Goal: Find specific page/section: Find specific page/section

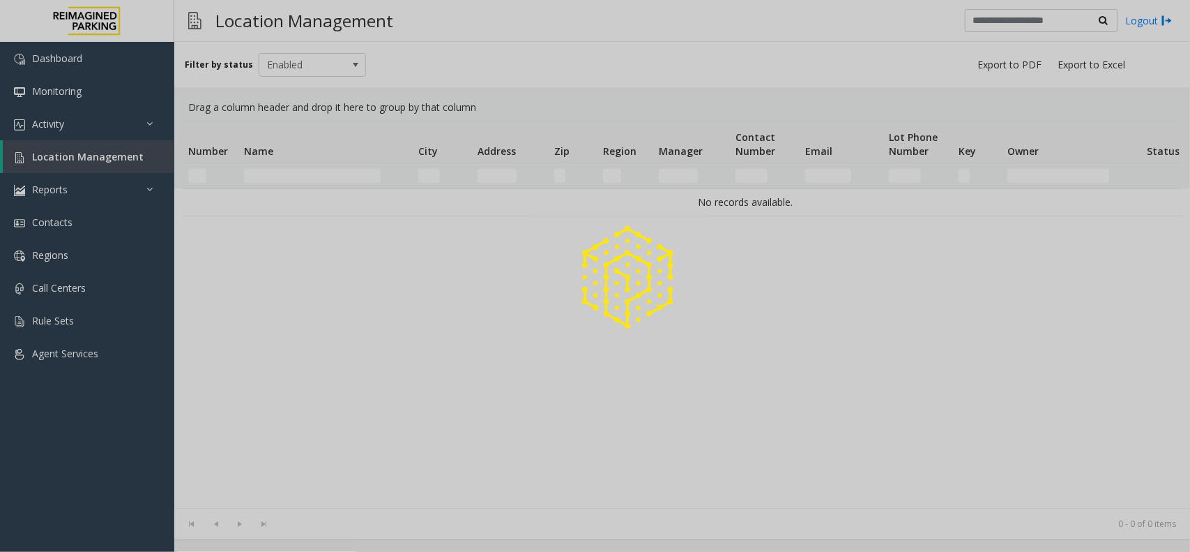
click at [324, 173] on div at bounding box center [595, 276] width 1190 height 552
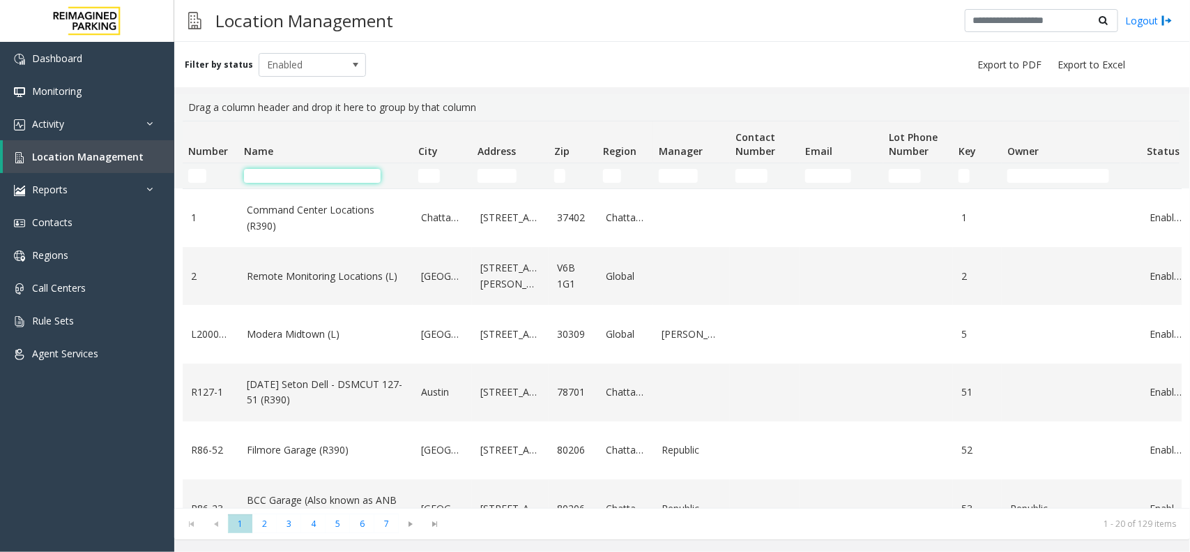
click at [319, 176] on input "Name Filter" at bounding box center [312, 176] width 137 height 14
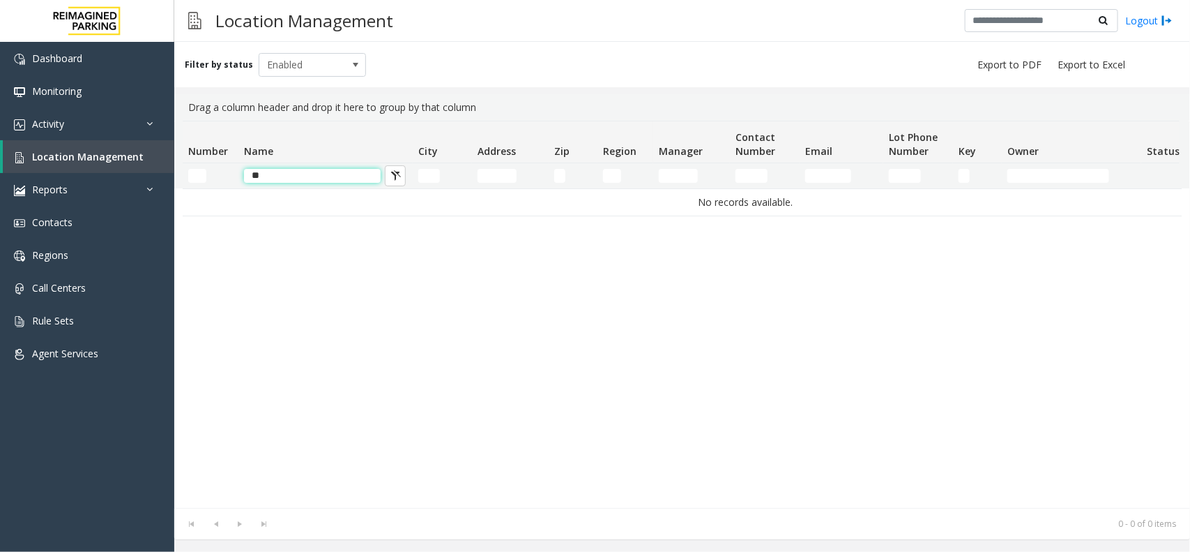
type input "*"
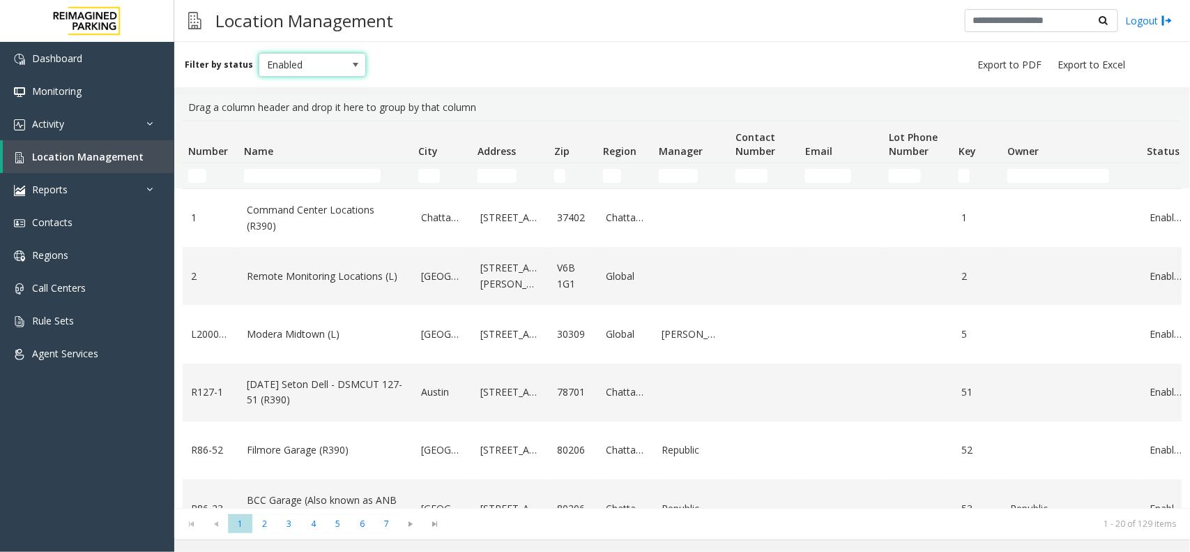
click at [350, 67] on span at bounding box center [355, 64] width 11 height 11
click at [319, 85] on li "All" at bounding box center [305, 87] width 103 height 19
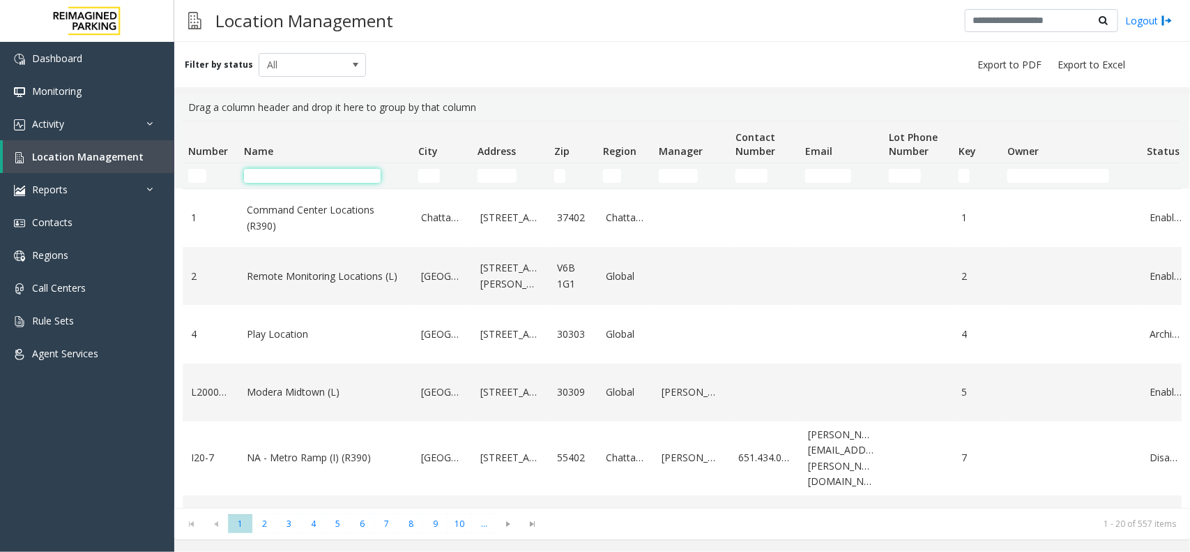
click at [328, 178] on input "Name Filter" at bounding box center [312, 176] width 137 height 14
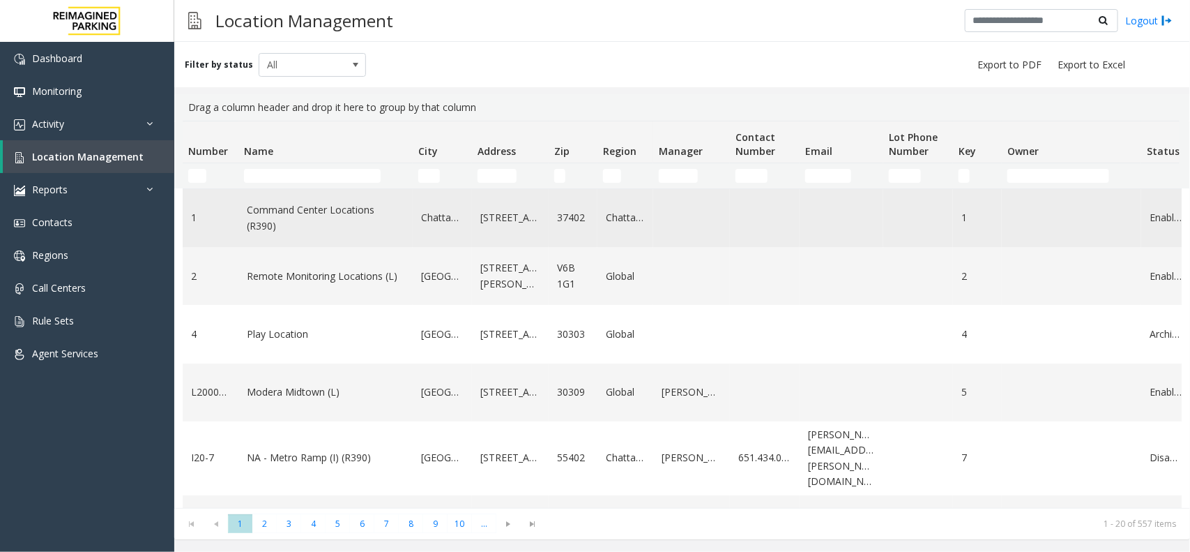
click at [291, 220] on link "Command Center Locations (R390)" at bounding box center [326, 217] width 158 height 31
